Goal: Information Seeking & Learning: Learn about a topic

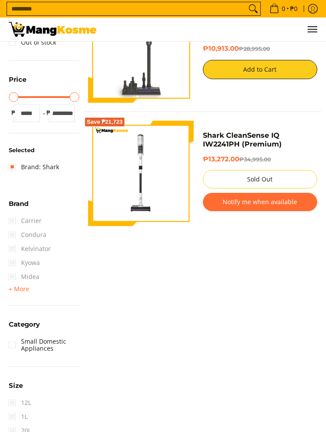
scroll to position [152, 0]
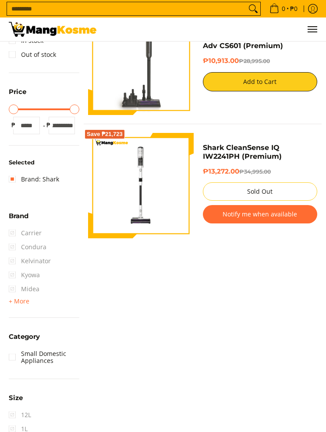
click at [8, 236] on div "Availability In stock Out of stock Price Minimum Price Maximum Price Minimum Pr…" at bounding box center [43, 321] width 79 height 625
click at [14, 247] on span "Condura" at bounding box center [28, 247] width 38 height 14
click at [6, 181] on div "Availability In stock Out of stock Price Minimum Price Maximum Price Minimum Pr…" at bounding box center [43, 321] width 79 height 625
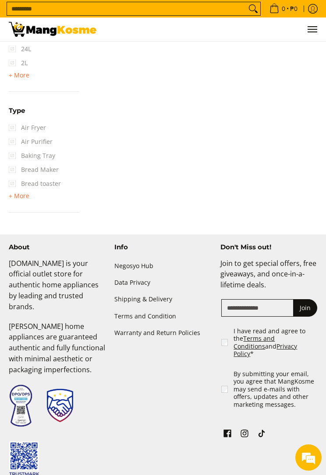
scroll to position [622, 0]
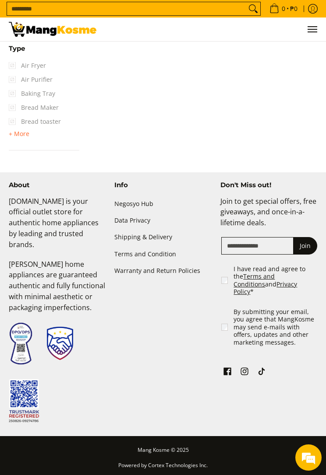
click at [20, 133] on span "+ More" at bounding box center [19, 133] width 21 height 7
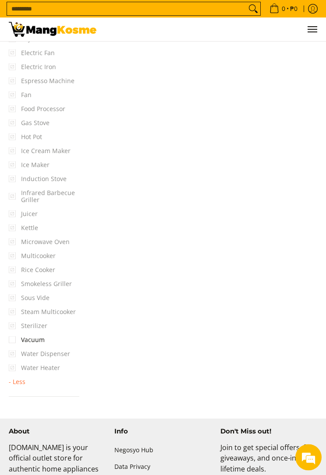
scroll to position [811, 0]
click at [28, 166] on span "Ice Maker" at bounding box center [29, 165] width 41 height 14
click at [16, 165] on span "Ice Maker" at bounding box center [29, 165] width 41 height 14
click at [34, 167] on span "Ice Maker" at bounding box center [29, 165] width 41 height 14
click at [36, 161] on span "Ice Maker" at bounding box center [29, 165] width 41 height 14
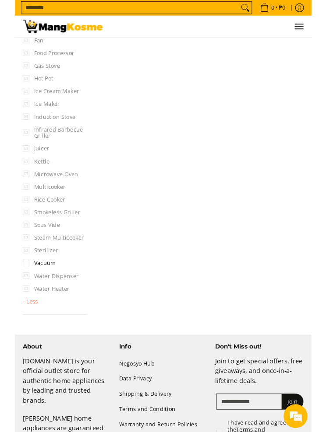
scroll to position [817, 0]
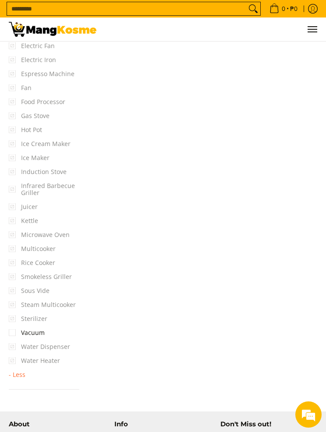
click at [36, 155] on span "Ice Maker" at bounding box center [29, 158] width 41 height 14
click at [32, 155] on span "Ice Maker" at bounding box center [29, 158] width 41 height 14
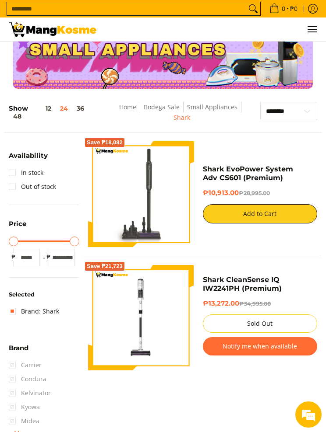
scroll to position [16, 0]
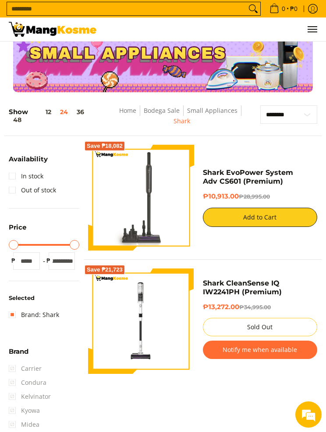
click at [200, 7] on input "Search..." at bounding box center [126, 8] width 239 height 13
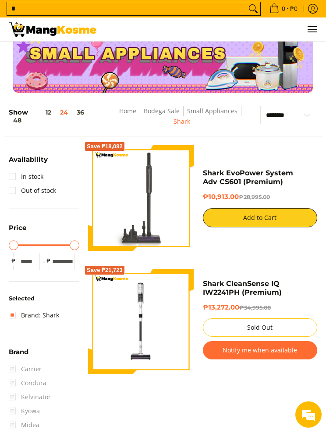
scroll to position [0, 0]
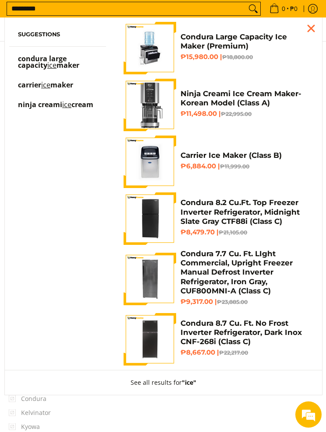
type input "*********"
click at [250, 9] on button "Search" at bounding box center [253, 8] width 14 height 13
